Goal: Task Accomplishment & Management: Manage account settings

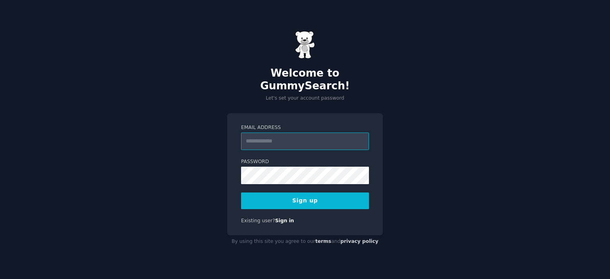
click at [276, 133] on input "Email Address" at bounding box center [305, 141] width 128 height 17
type input "**********"
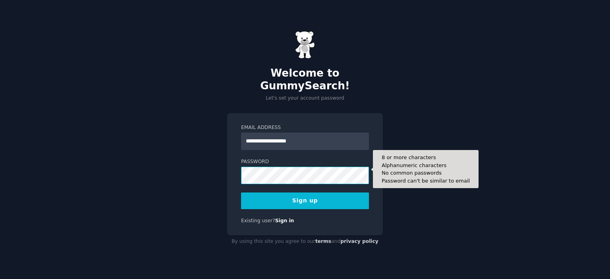
click at [233, 177] on div "**********" at bounding box center [305, 174] width 156 height 122
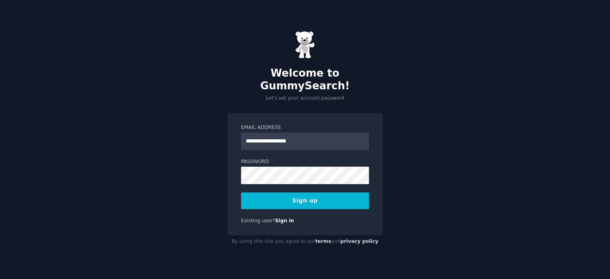
click at [267, 194] on button "Sign up" at bounding box center [305, 201] width 128 height 17
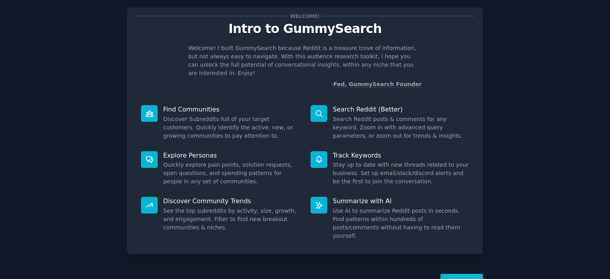
scroll to position [31, 0]
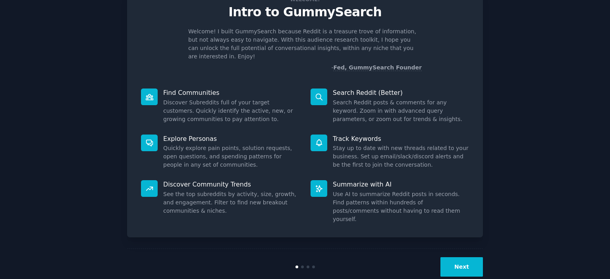
click at [474, 257] on button "Next" at bounding box center [461, 266] width 42 height 19
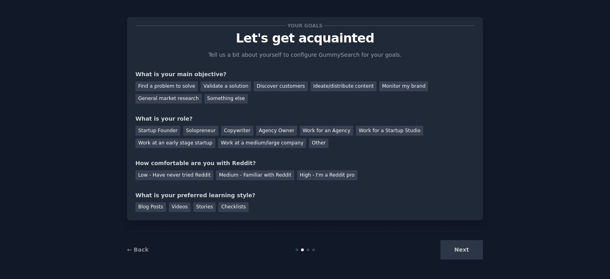
scroll to position [5, 0]
click at [176, 88] on div "Find a problem to solve" at bounding box center [166, 87] width 62 height 10
click at [270, 90] on div "Discover customers" at bounding box center [281, 87] width 54 height 10
click at [167, 85] on div "Find a problem to solve" at bounding box center [166, 87] width 62 height 10
click at [221, 129] on div "Copywriter" at bounding box center [237, 131] width 32 height 10
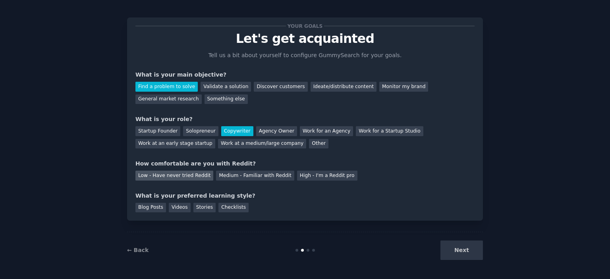
click at [184, 176] on div "Low - Have never tried Reddit" at bounding box center [174, 176] width 78 height 10
click at [148, 205] on div "Blog Posts" at bounding box center [150, 208] width 31 height 10
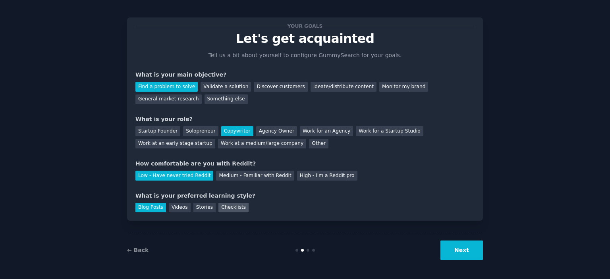
click at [218, 210] on div "Checklists" at bounding box center [233, 208] width 30 height 10
click at [157, 206] on div "Blog Posts" at bounding box center [150, 208] width 31 height 10
click at [452, 249] on button "Next" at bounding box center [461, 250] width 42 height 19
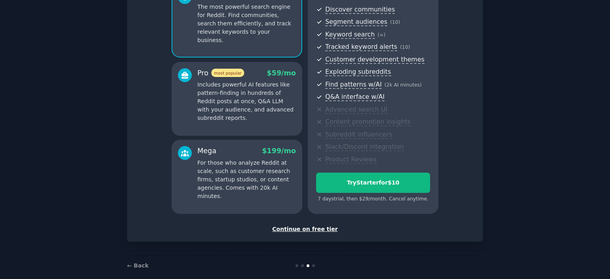
scroll to position [97, 0]
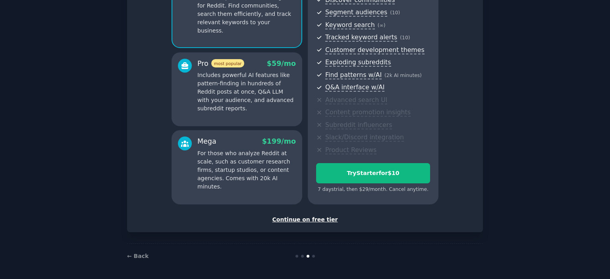
click at [306, 220] on div "Continue on free tier" at bounding box center [304, 220] width 339 height 8
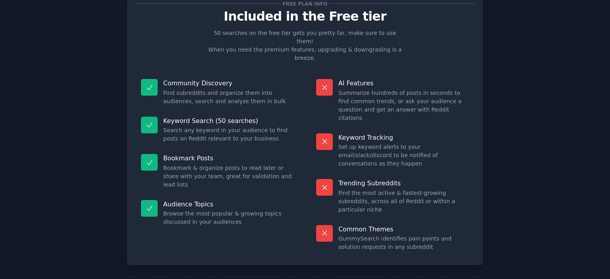
scroll to position [30, 0]
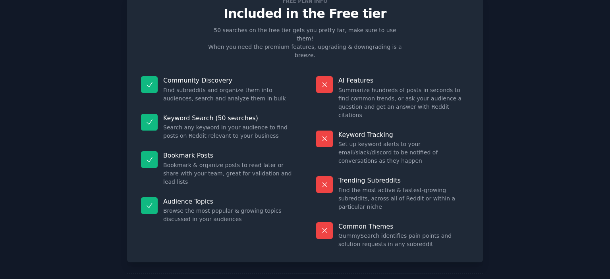
click at [325, 226] on icon at bounding box center [324, 230] width 8 height 8
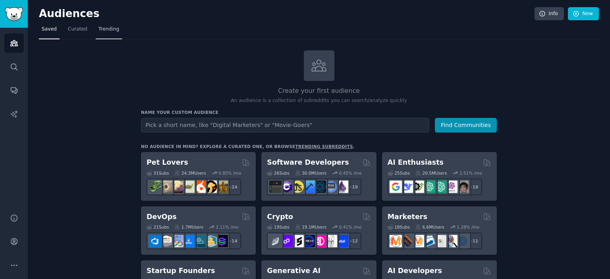
click at [99, 30] on span "Trending" at bounding box center [108, 29] width 21 height 7
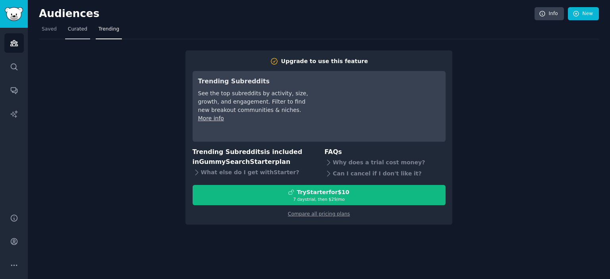
click at [77, 24] on link "Curated" at bounding box center [77, 31] width 25 height 16
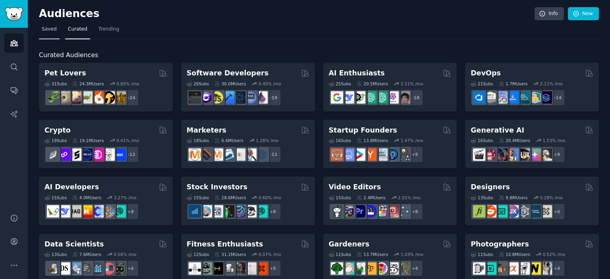
click at [49, 31] on span "Saved" at bounding box center [49, 29] width 15 height 7
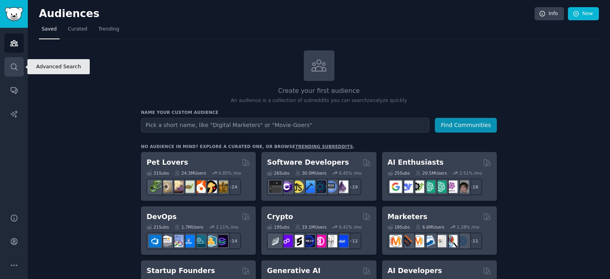
click at [17, 69] on icon "Sidebar" at bounding box center [14, 67] width 8 height 8
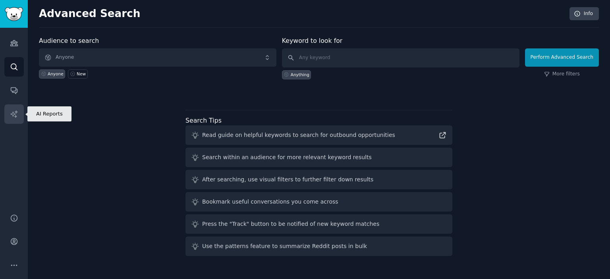
click at [16, 113] on icon "Sidebar" at bounding box center [14, 114] width 8 height 8
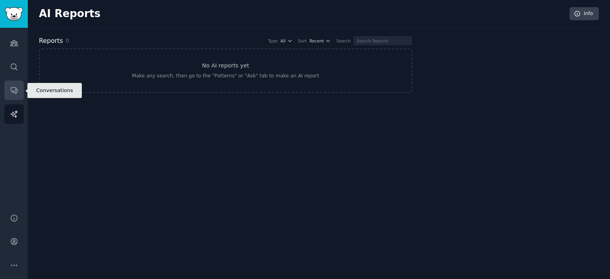
click at [15, 86] on icon "Sidebar" at bounding box center [14, 90] width 8 height 8
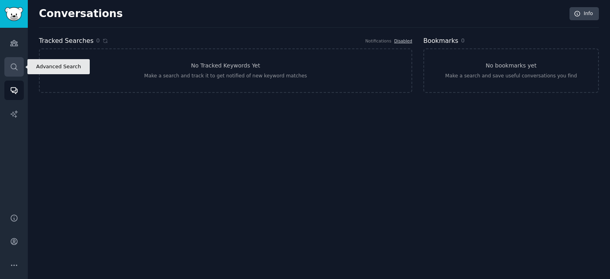
click at [16, 64] on icon "Sidebar" at bounding box center [14, 67] width 8 height 8
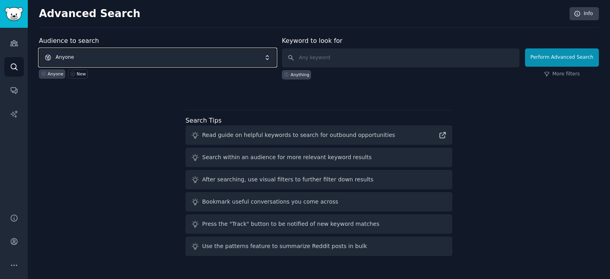
click at [89, 54] on span "Anyone" at bounding box center [157, 57] width 237 height 18
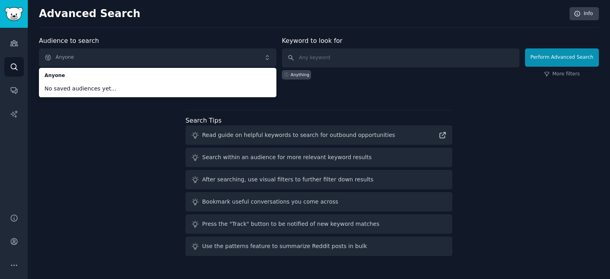
click at [84, 127] on div "Audience to search Anyone Anyone No saved audiences yet... Anyone New Keyword t…" at bounding box center [319, 147] width 560 height 223
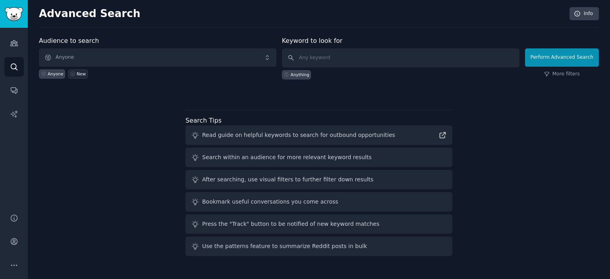
click at [77, 73] on div "New" at bounding box center [81, 74] width 9 height 6
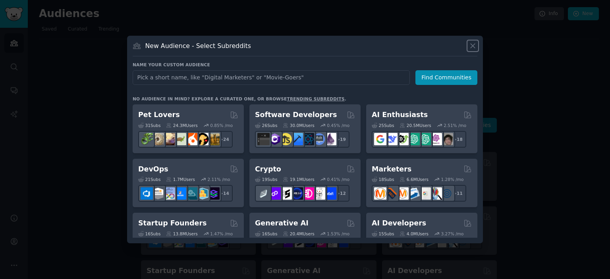
click at [473, 47] on icon at bounding box center [472, 46] width 4 height 4
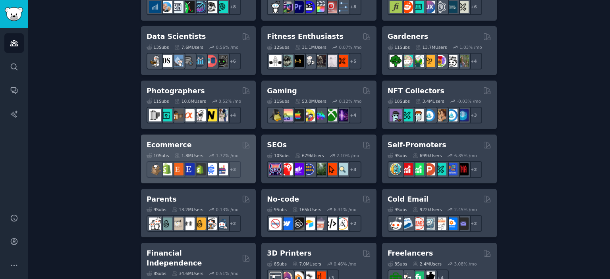
scroll to position [344, 0]
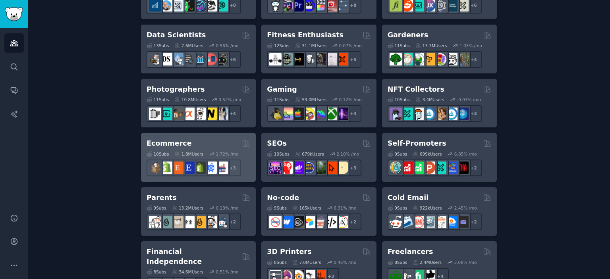
click at [185, 146] on div "Ecommerce" at bounding box center [198, 144] width 104 height 10
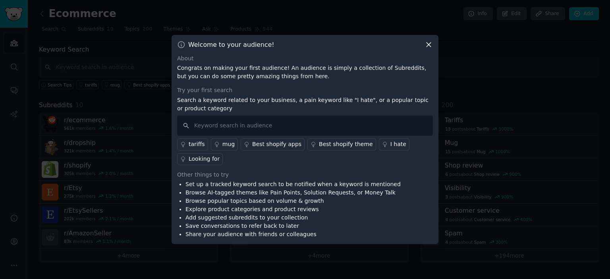
click at [428, 44] on icon at bounding box center [428, 44] width 4 height 4
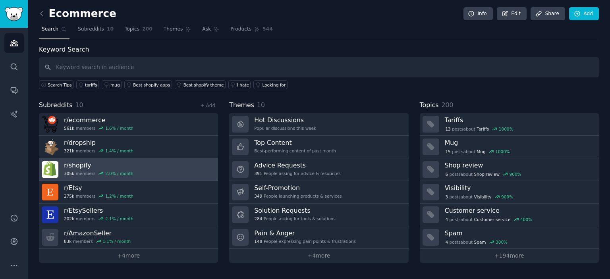
click at [129, 171] on link "r/ shopify 305k members 2.0 % / month" at bounding box center [128, 169] width 179 height 23
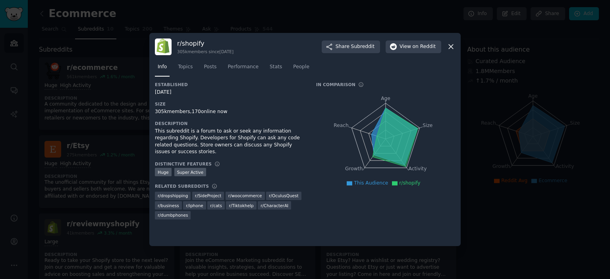
click at [451, 48] on icon at bounding box center [451, 46] width 8 height 8
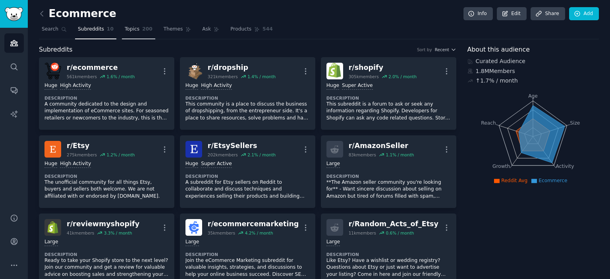
click at [132, 30] on span "Topics" at bounding box center [132, 29] width 15 height 7
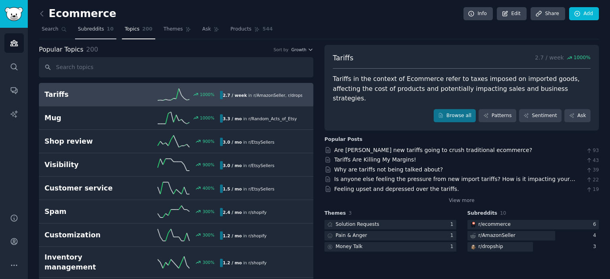
click at [95, 29] on span "Subreddits" at bounding box center [91, 29] width 26 height 7
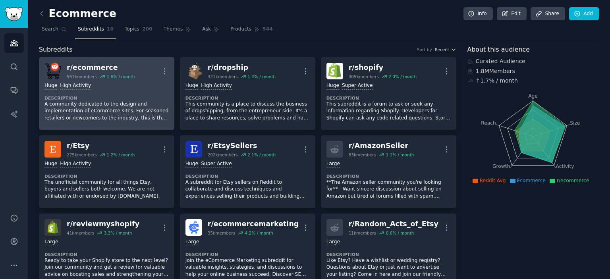
click at [140, 104] on p "A community dedicated to the design and implementation of eCommerce sites. For …" at bounding box center [106, 111] width 124 height 21
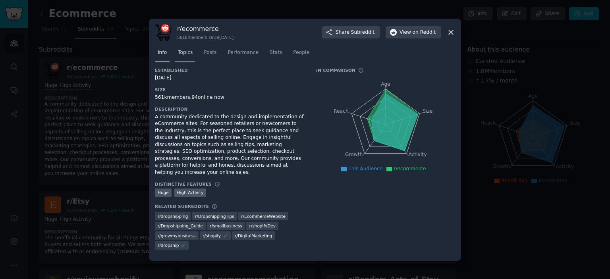
click at [184, 56] on span "Topics" at bounding box center [185, 52] width 15 height 7
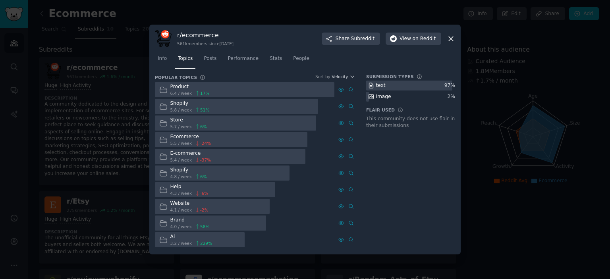
click at [449, 40] on icon at bounding box center [451, 39] width 8 height 8
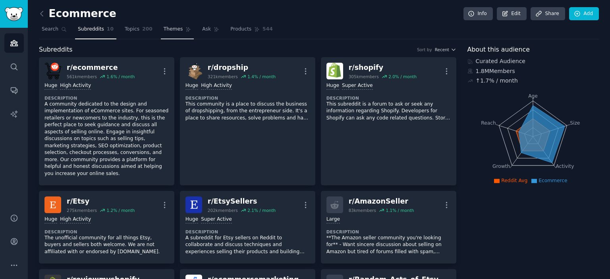
click at [168, 32] on span "Themes" at bounding box center [173, 29] width 19 height 7
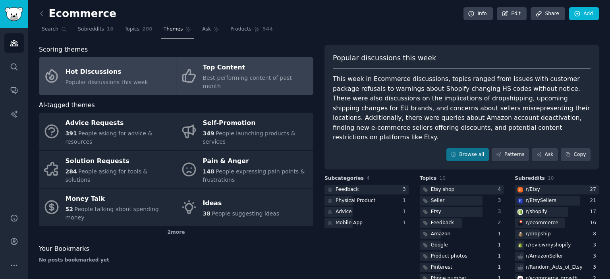
click at [225, 75] on span "Best-performing content of past month" at bounding box center [247, 82] width 89 height 15
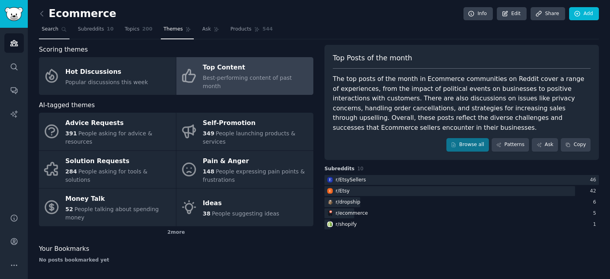
click at [61, 29] on icon at bounding box center [64, 30] width 6 height 6
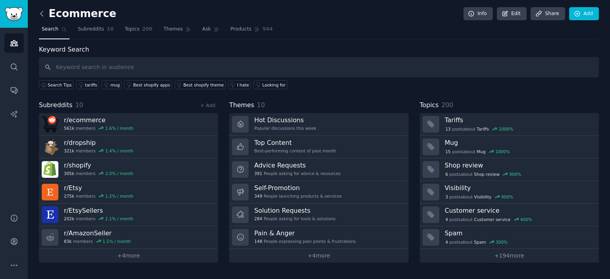
click at [42, 11] on icon at bounding box center [42, 14] width 8 height 8
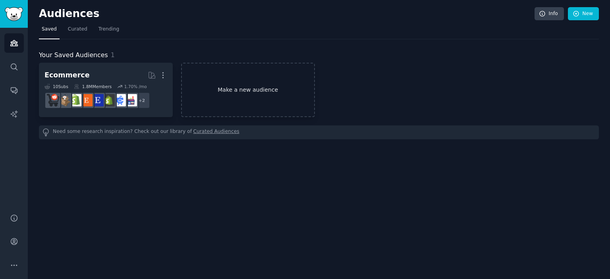
click at [232, 83] on link "Make a new audience" at bounding box center [248, 90] width 134 height 54
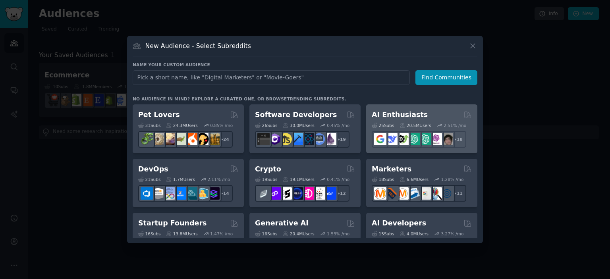
click at [407, 114] on h2 "AI Enthusiasts" at bounding box center [400, 115] width 56 height 10
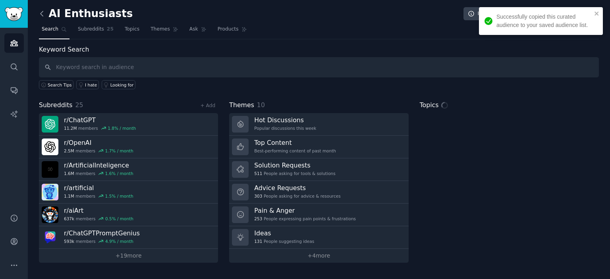
click at [42, 10] on icon at bounding box center [42, 14] width 8 height 8
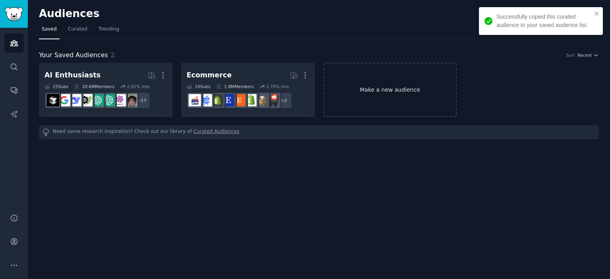
click at [381, 85] on link "Make a new audience" at bounding box center [390, 90] width 134 height 54
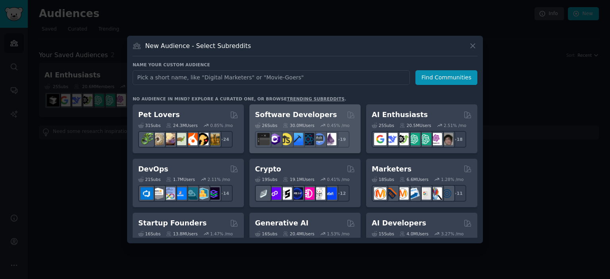
click at [266, 116] on h2 "Software Developers" at bounding box center [296, 115] width 82 height 10
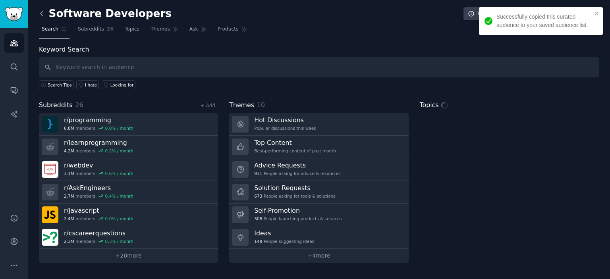
click at [40, 12] on icon at bounding box center [42, 14] width 8 height 8
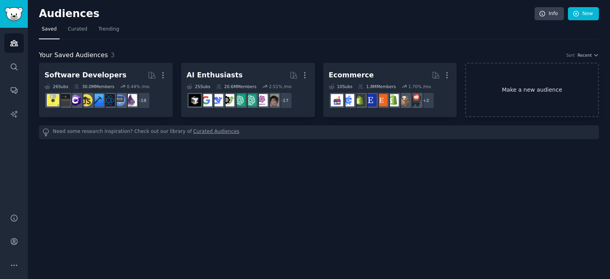
click at [509, 92] on link "Make a new audience" at bounding box center [532, 90] width 134 height 54
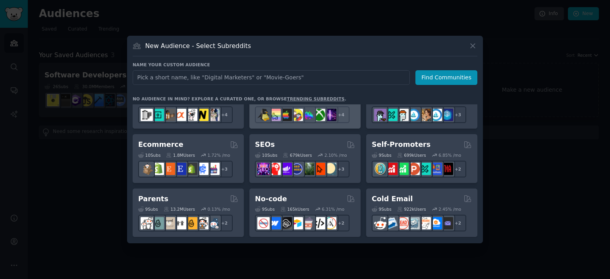
scroll to position [296, 0]
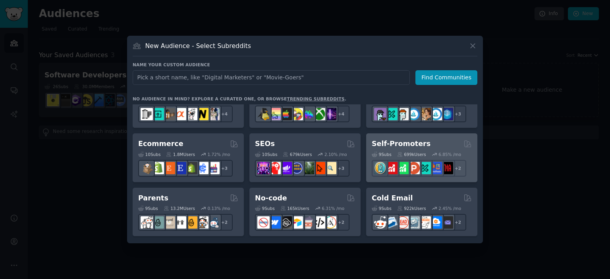
click at [419, 147] on div "Self-Promoters" at bounding box center [422, 144] width 100 height 10
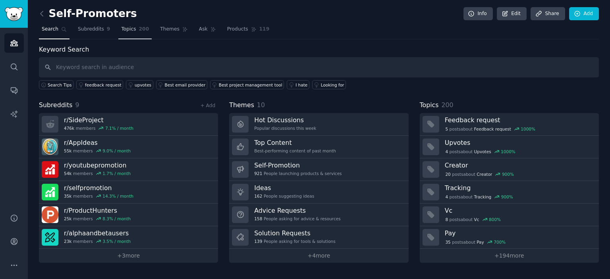
click at [130, 28] on link "Topics 200" at bounding box center [134, 31] width 33 height 16
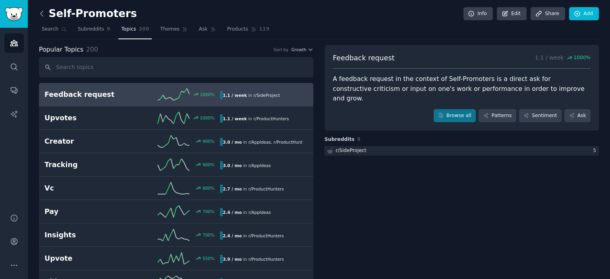
click at [40, 15] on icon at bounding box center [42, 14] width 8 height 8
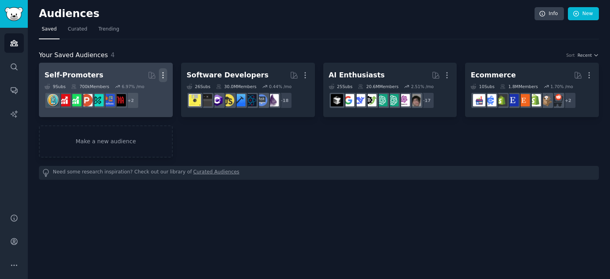
click at [165, 76] on icon "button" at bounding box center [163, 75] width 8 height 8
click at [135, 92] on p "Delete" at bounding box center [141, 92] width 18 height 8
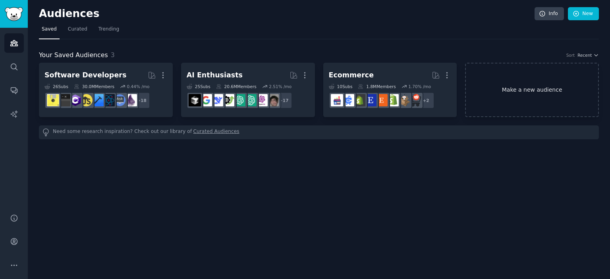
click at [515, 87] on link "Make a new audience" at bounding box center [532, 90] width 134 height 54
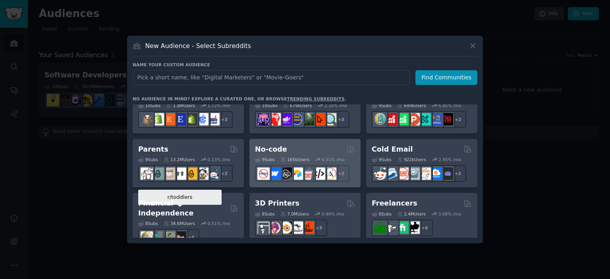
scroll to position [354, 0]
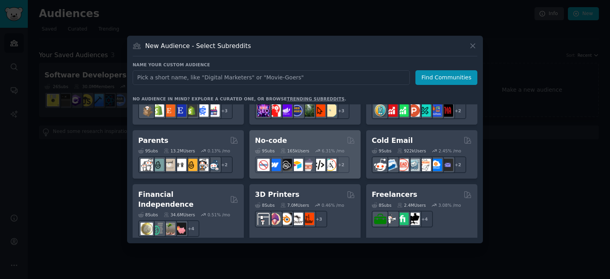
click at [299, 141] on div "No-code" at bounding box center [305, 141] width 100 height 10
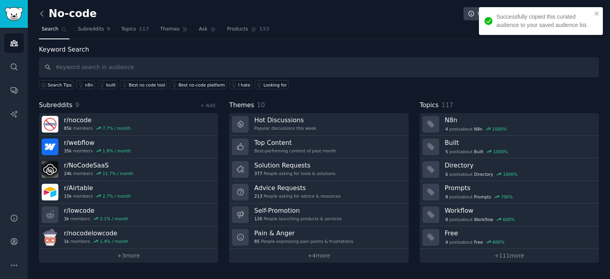
click at [43, 14] on icon at bounding box center [42, 14] width 8 height 8
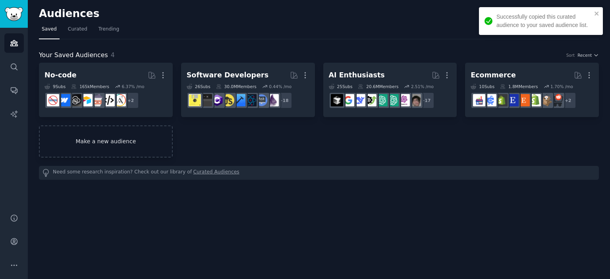
click at [138, 140] on link "Make a new audience" at bounding box center [106, 141] width 134 height 32
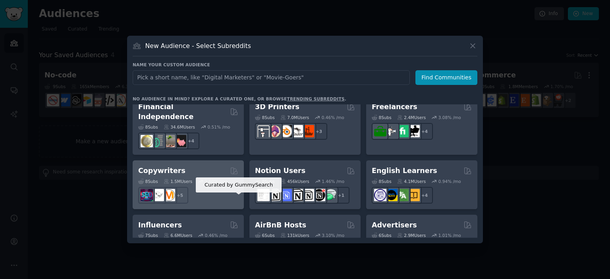
scroll to position [441, 0]
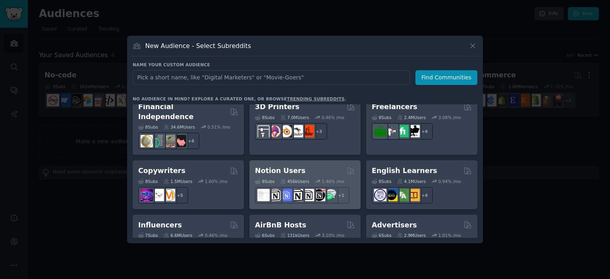
click at [303, 166] on div "Notion Users" at bounding box center [305, 171] width 100 height 10
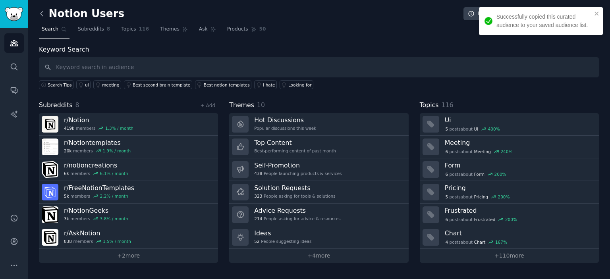
click at [41, 13] on icon at bounding box center [42, 14] width 8 height 8
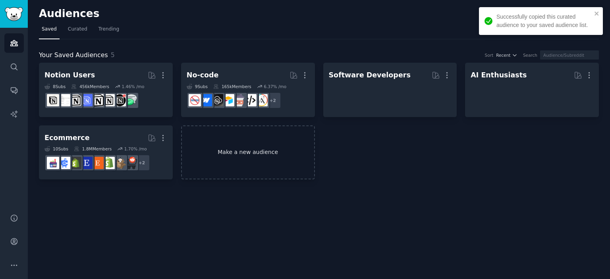
click at [230, 150] on link "Make a new audience" at bounding box center [248, 152] width 134 height 54
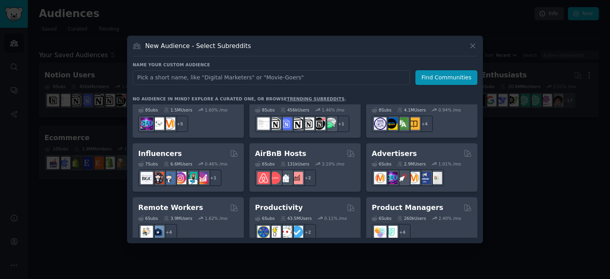
scroll to position [519, 0]
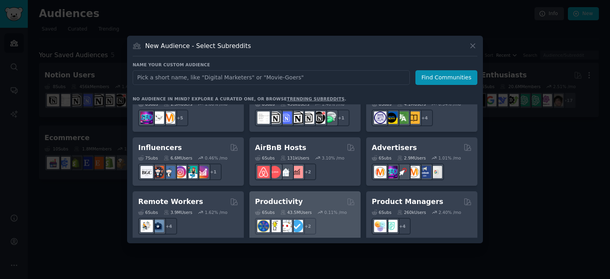
click at [308, 197] on div "Productivity" at bounding box center [305, 202] width 100 height 10
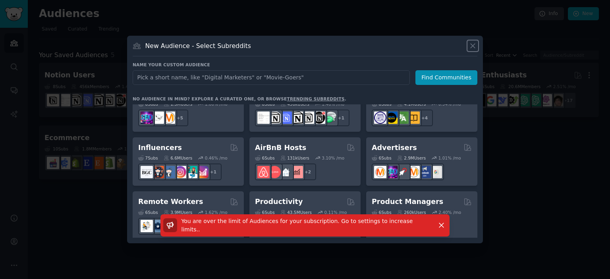
click at [473, 47] on icon at bounding box center [472, 46] width 8 height 8
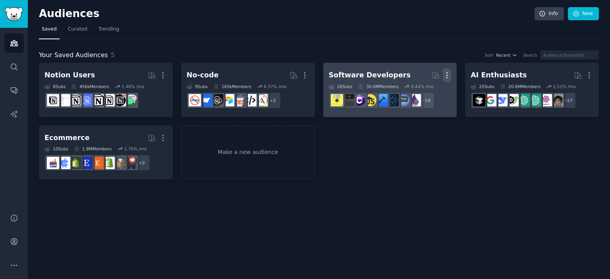
click at [450, 75] on icon "button" at bounding box center [447, 75] width 8 height 8
click at [424, 94] on p "Delete" at bounding box center [425, 92] width 18 height 8
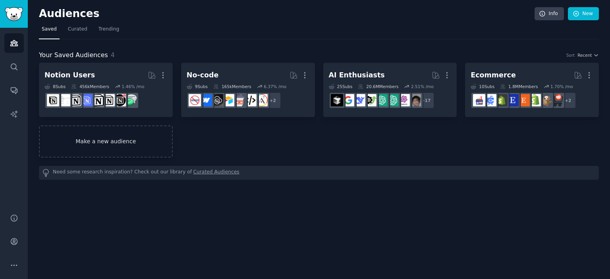
click at [132, 146] on link "Make a new audience" at bounding box center [106, 141] width 134 height 32
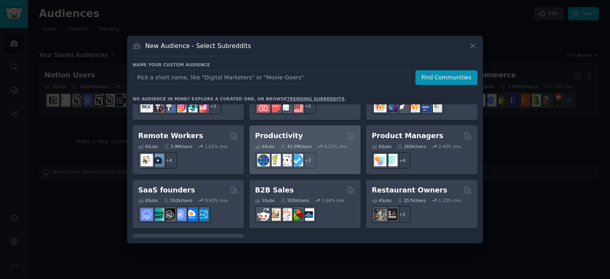
scroll to position [580, 0]
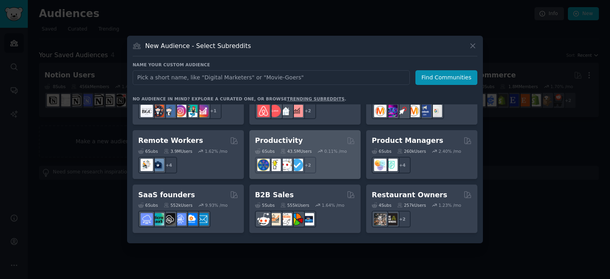
click at [312, 136] on div "Productivity" at bounding box center [305, 141] width 100 height 10
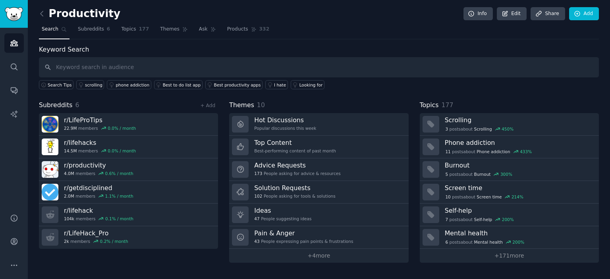
click at [47, 14] on link at bounding box center [44, 14] width 10 height 13
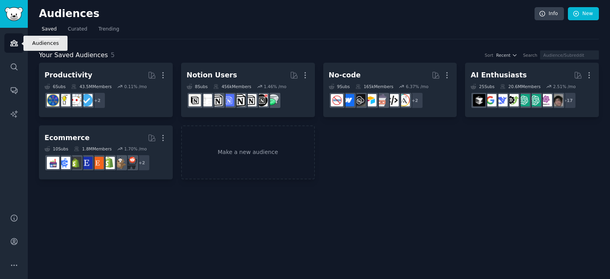
click at [10, 49] on link "Audiences" at bounding box center [13, 42] width 19 height 19
click at [15, 14] on img "Sidebar" at bounding box center [14, 14] width 18 height 14
click at [13, 23] on link "Sidebar" at bounding box center [14, 14] width 28 height 28
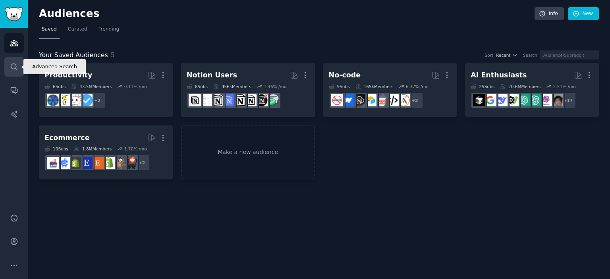
click at [13, 70] on icon "Sidebar" at bounding box center [14, 67] width 8 height 8
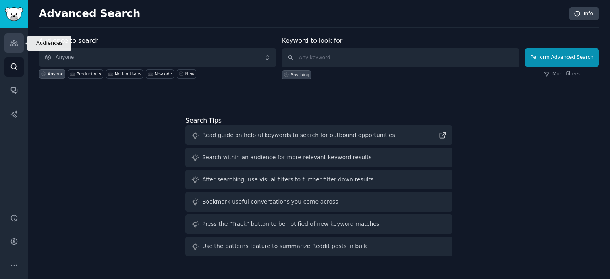
click at [13, 46] on icon "Sidebar" at bounding box center [14, 43] width 8 height 8
